Goal: Task Accomplishment & Management: Complete application form

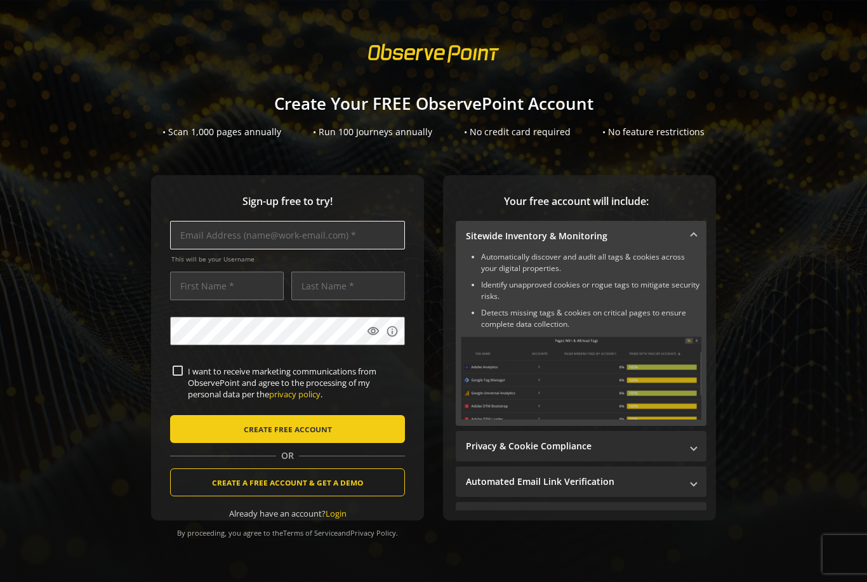
click at [360, 231] on input "text" at bounding box center [287, 235] width 235 height 29
type input "[EMAIL_ADDRESS][DOMAIN_NAME]"
click at [218, 289] on input "text" at bounding box center [227, 286] width 114 height 29
type input "[PERSON_NAME]"
click at [330, 277] on input "text" at bounding box center [348, 286] width 114 height 29
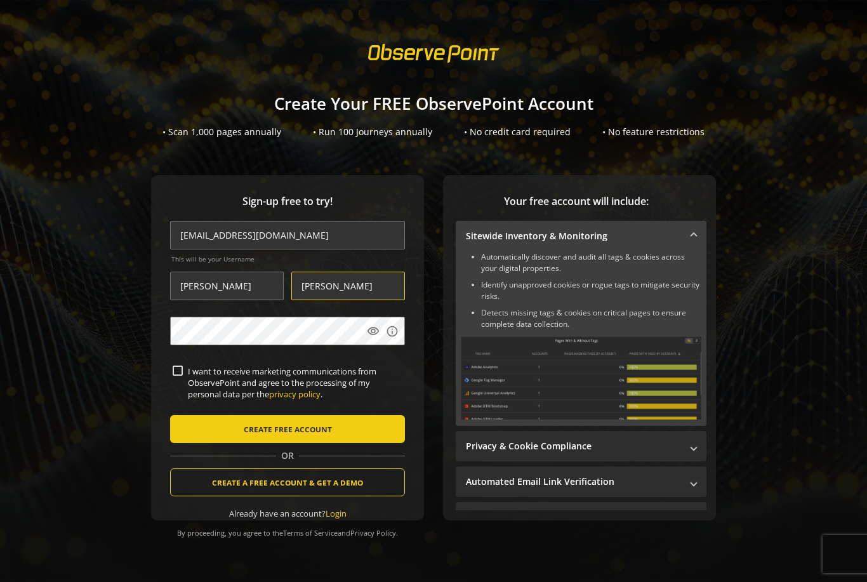
type input "[PERSON_NAME]"
click at [155, 367] on div "Sign-up free to try! [EMAIL_ADDRESS][DOMAIN_NAME] This will be your Username [P…" at bounding box center [287, 347] width 273 height 345
click at [185, 374] on label "I want to receive marketing communications from ObservePoint and agree to the p…" at bounding box center [293, 383] width 220 height 35
click at [183, 374] on input "I want to receive marketing communications from ObservePoint and agree to the p…" at bounding box center [178, 371] width 10 height 10
click at [185, 373] on label "I want to receive marketing communications from ObservePoint and agree to the p…" at bounding box center [293, 383] width 220 height 35
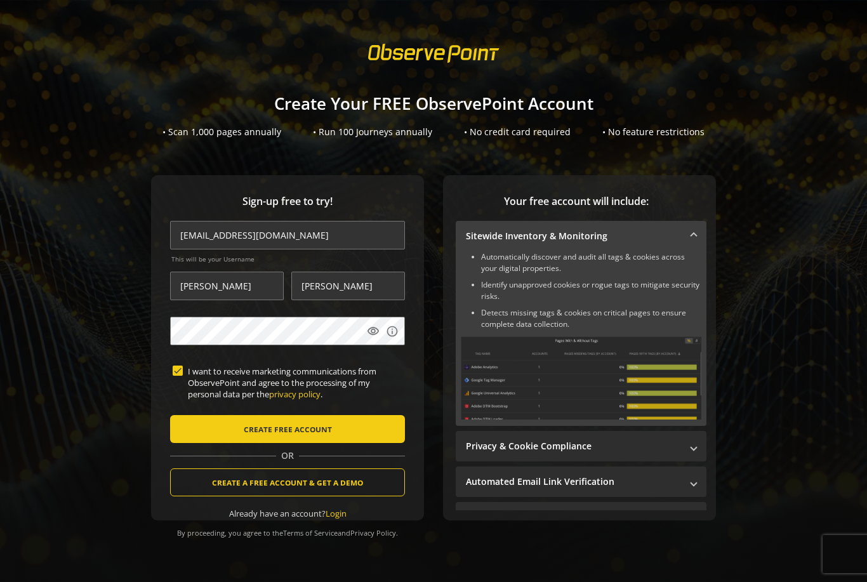
click at [183, 373] on input "I want to receive marketing communications from ObservePoint and agree to the p…" at bounding box center [178, 371] width 10 height 10
checkbox input "false"
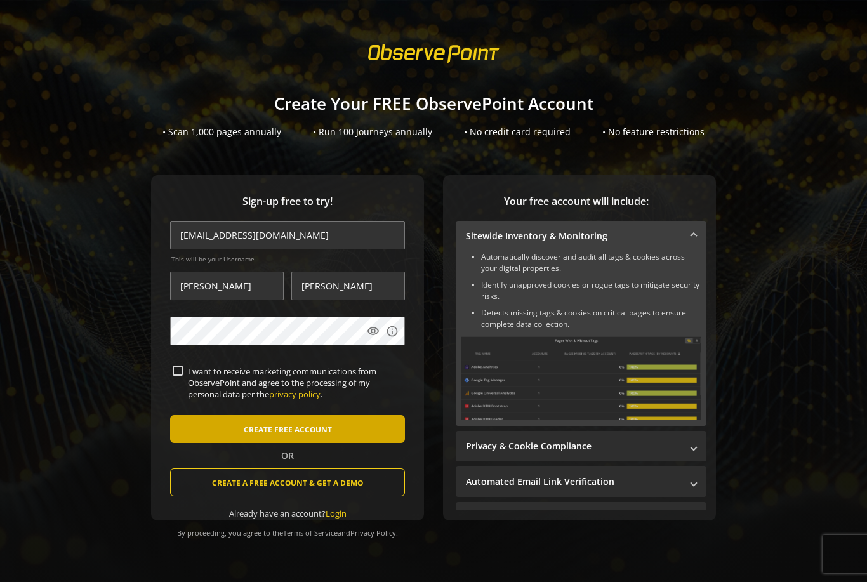
click at [200, 427] on span "submit" at bounding box center [287, 429] width 235 height 30
